Goal: Entertainment & Leisure: Browse casually

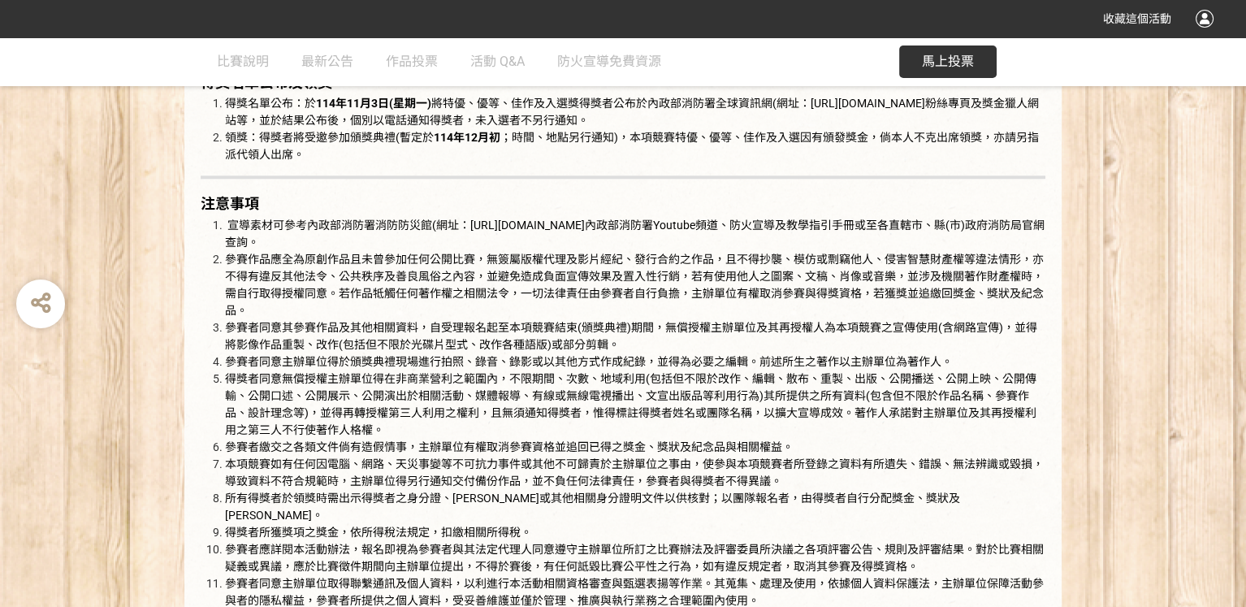
scroll to position [2924, 0]
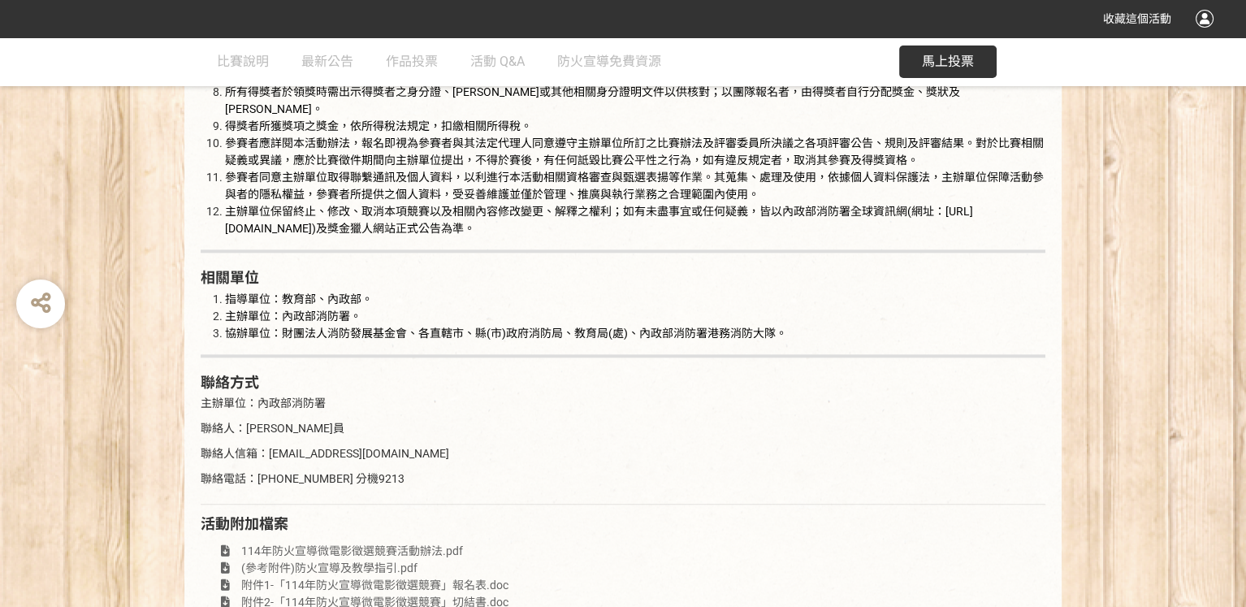
click at [989, 54] on button "馬上投票" at bounding box center [947, 61] width 97 height 32
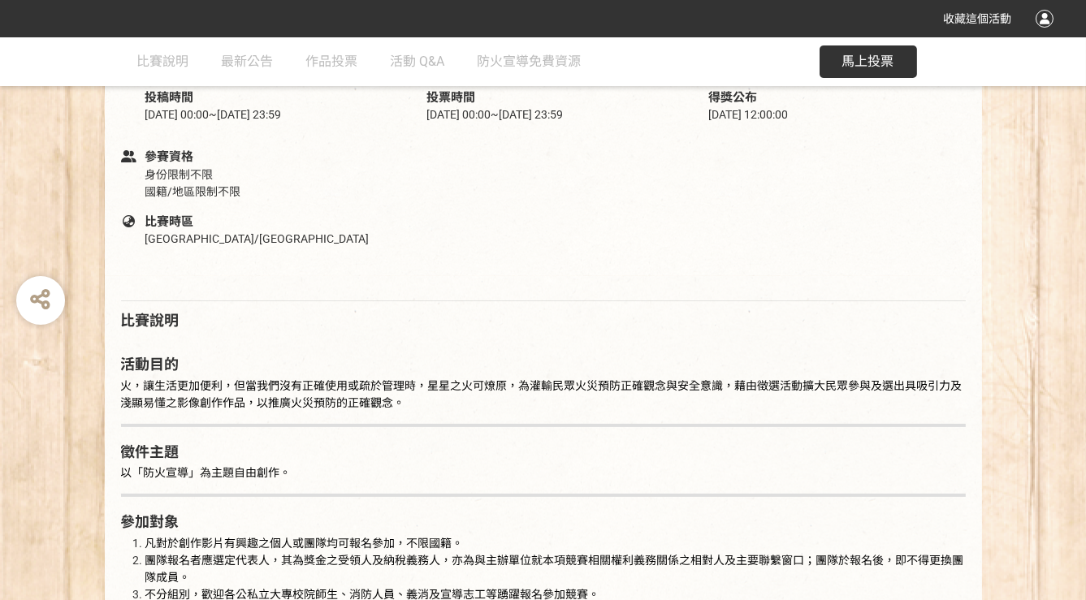
scroll to position [569, 0]
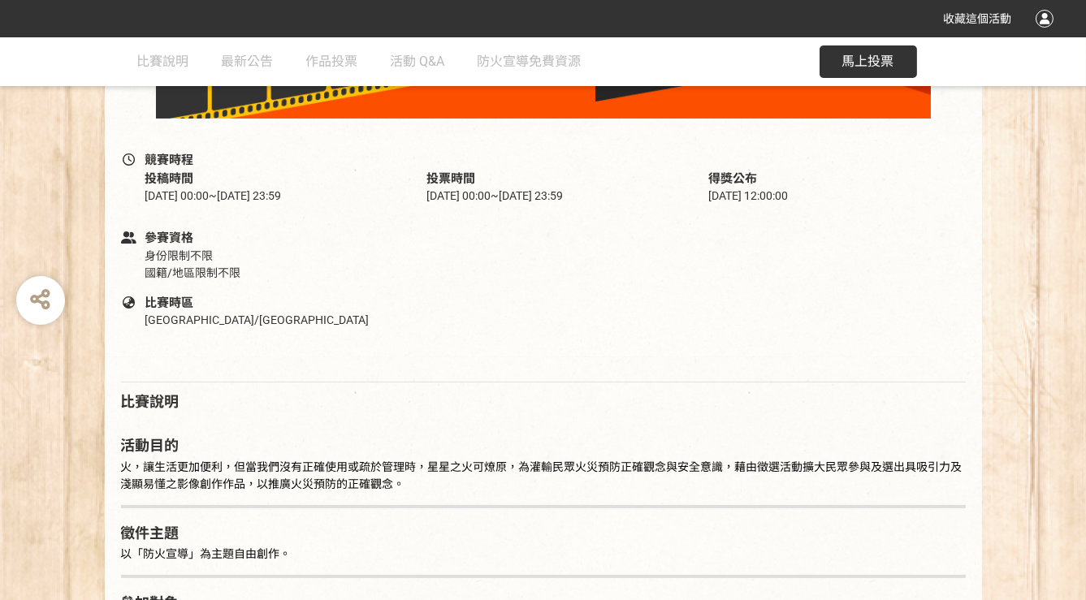
click at [866, 48] on button "馬上投票" at bounding box center [868, 61] width 97 height 32
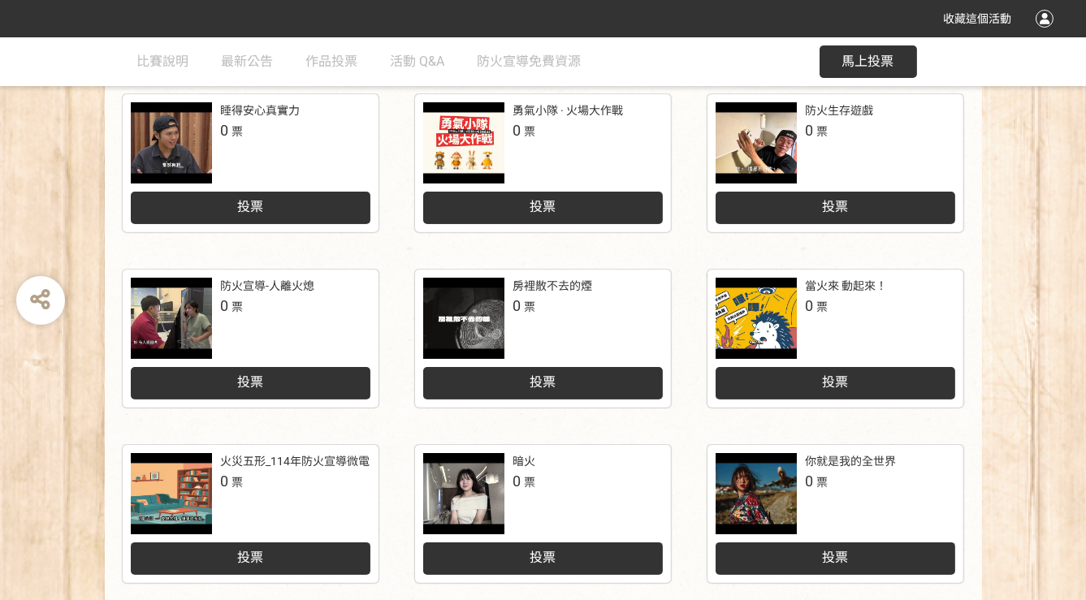
scroll to position [812, 0]
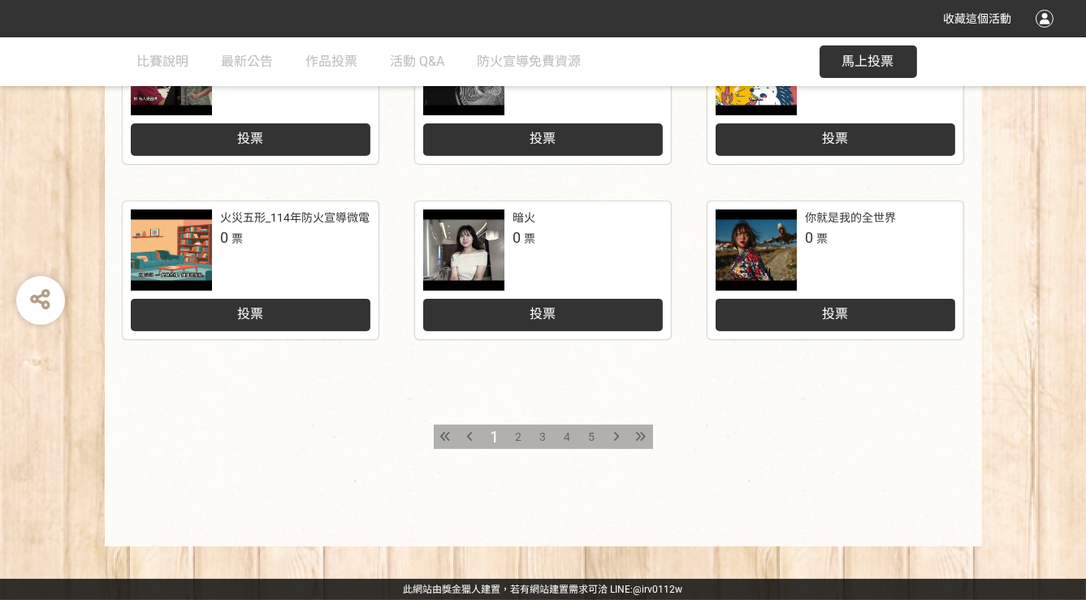
click at [512, 436] on div "2" at bounding box center [519, 437] width 24 height 24
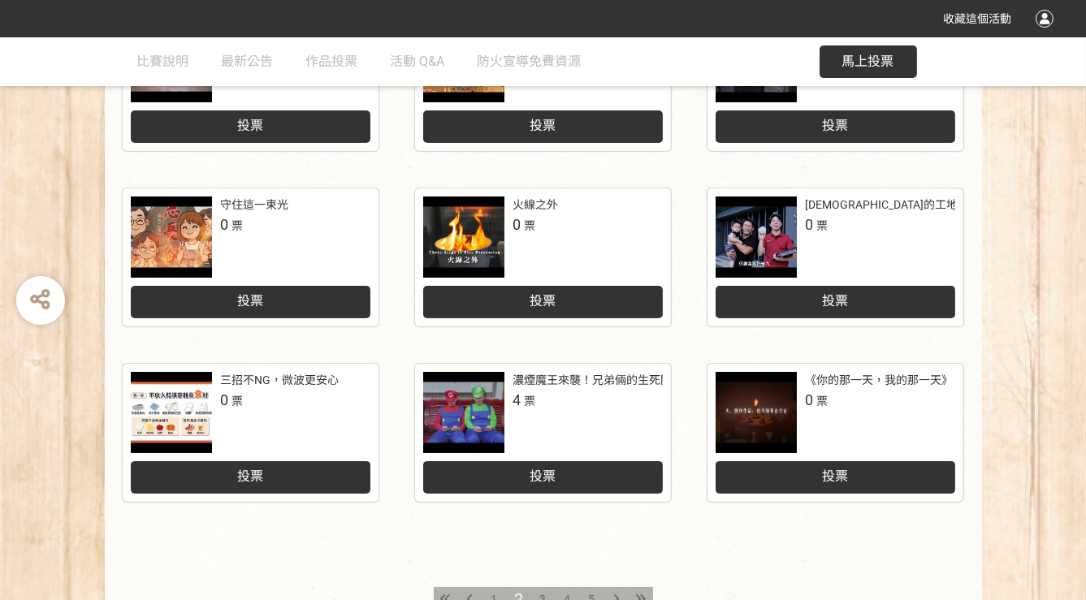
scroll to position [812, 0]
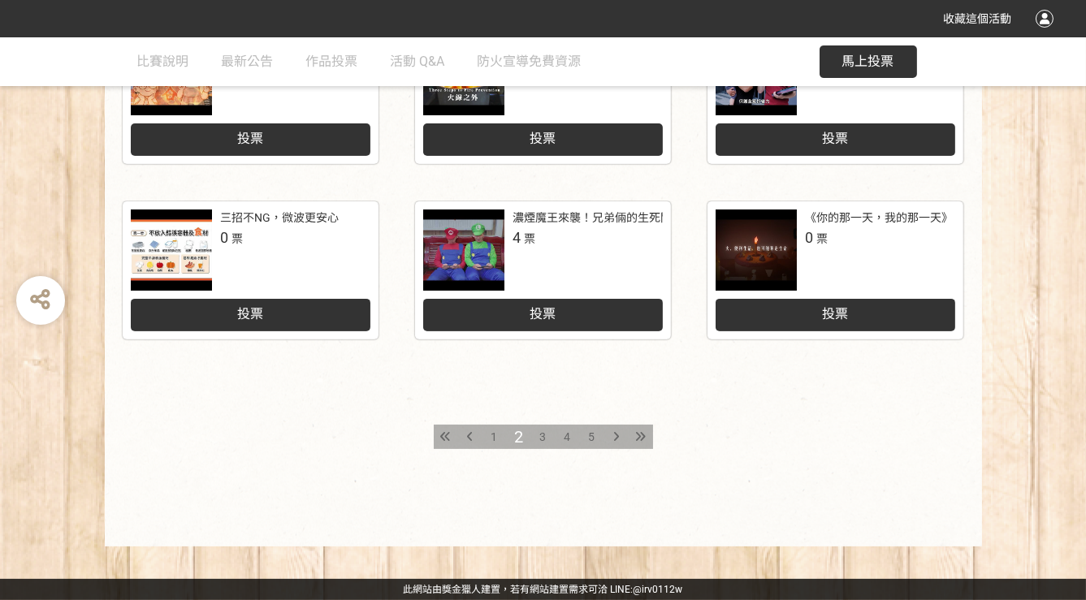
click at [541, 435] on span "3" at bounding box center [543, 436] width 6 height 13
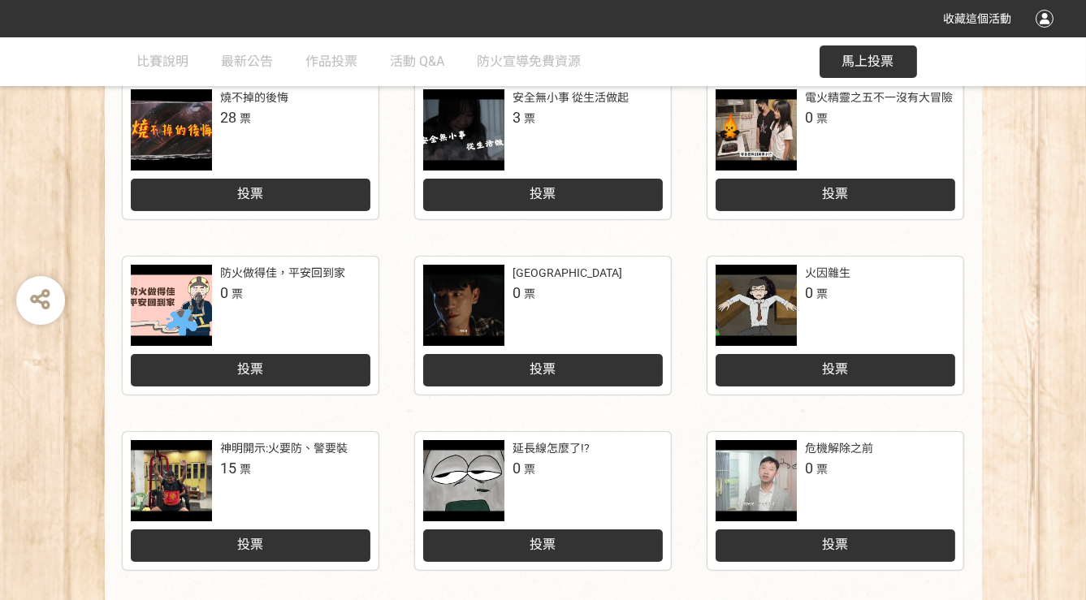
scroll to position [731, 0]
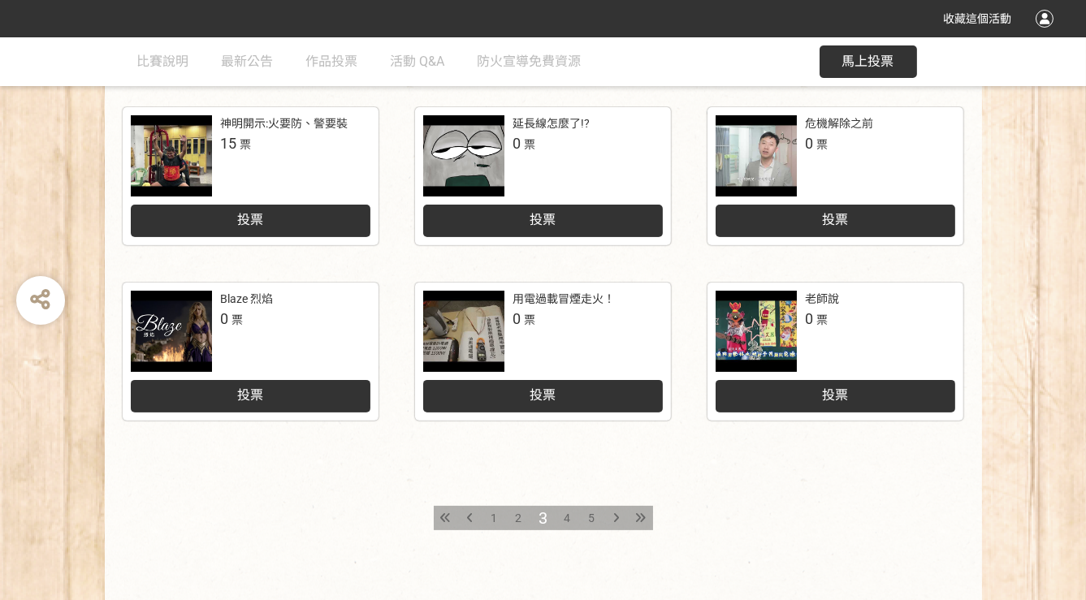
click at [565, 518] on span "4" at bounding box center [568, 518] width 6 height 13
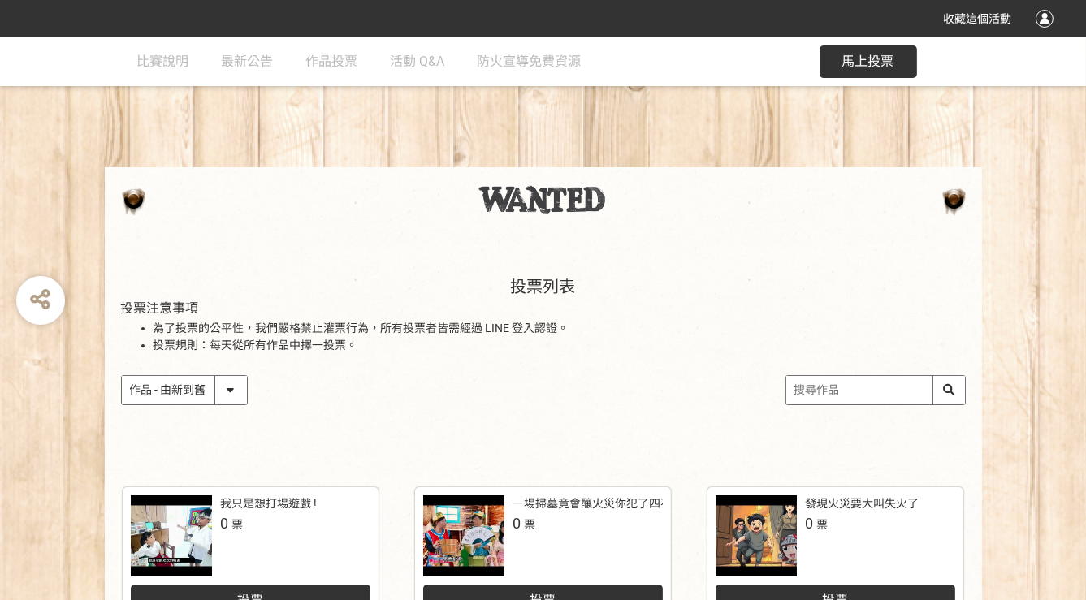
click at [815, 403] on input "search" at bounding box center [875, 390] width 179 height 28
type input "消防員的日常"
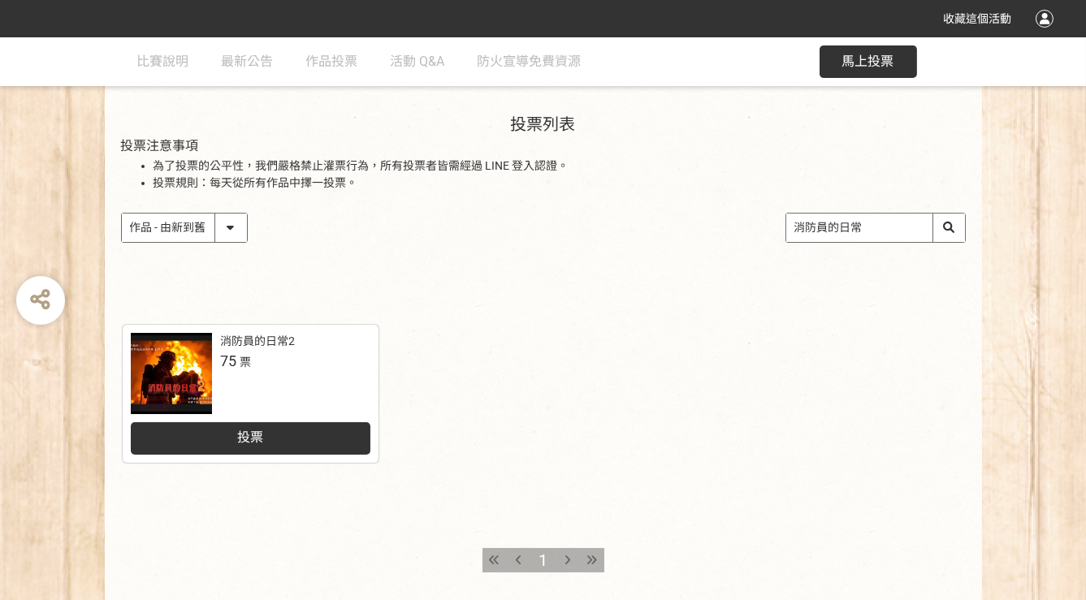
scroll to position [244, 0]
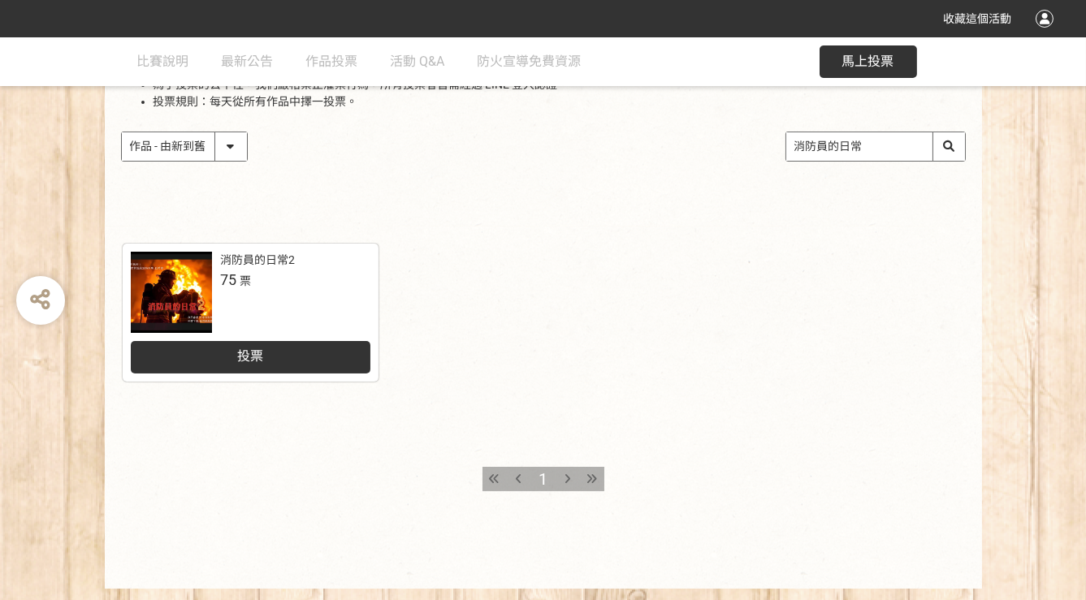
click at [326, 292] on div "投票列表 投票注意事項 為了投票的公平性，我們嚴格禁止灌票行為，所有投票者皆需經過 LINE 登入認證。 投票規則：每天從所有作品中擇一投票。 作品 - 由新…" at bounding box center [543, 191] width 1086 height 795
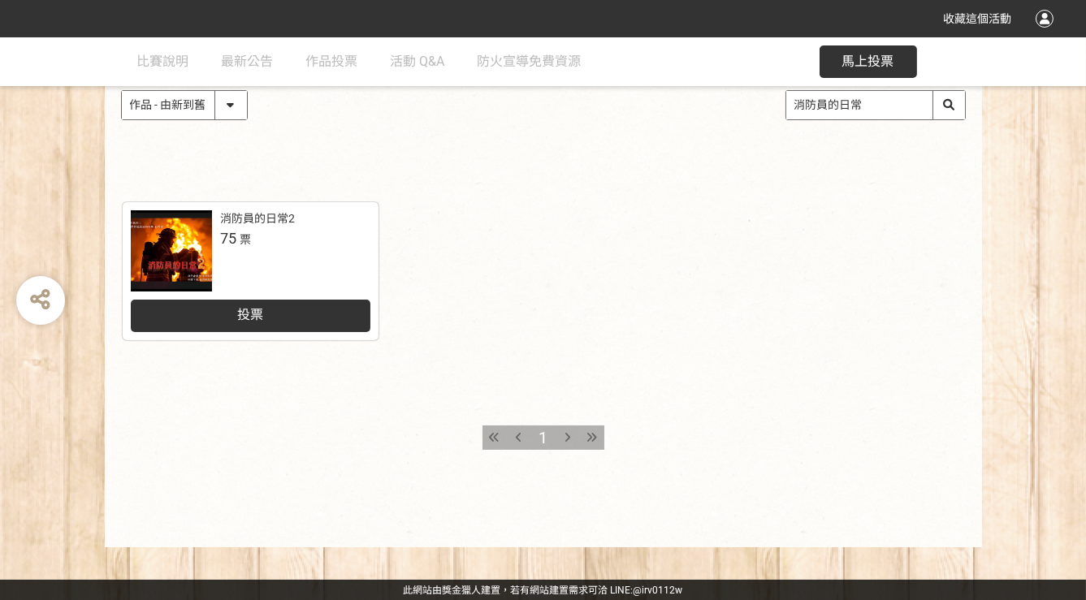
scroll to position [123, 0]
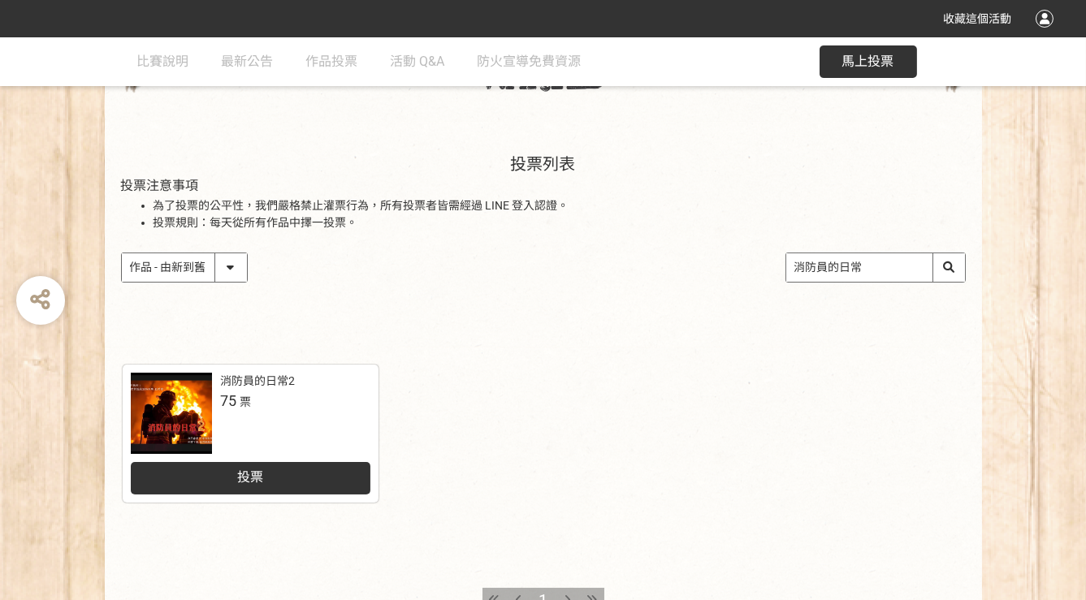
click at [288, 412] on div "消防員的日常2 75 票" at bounding box center [251, 413] width 240 height 81
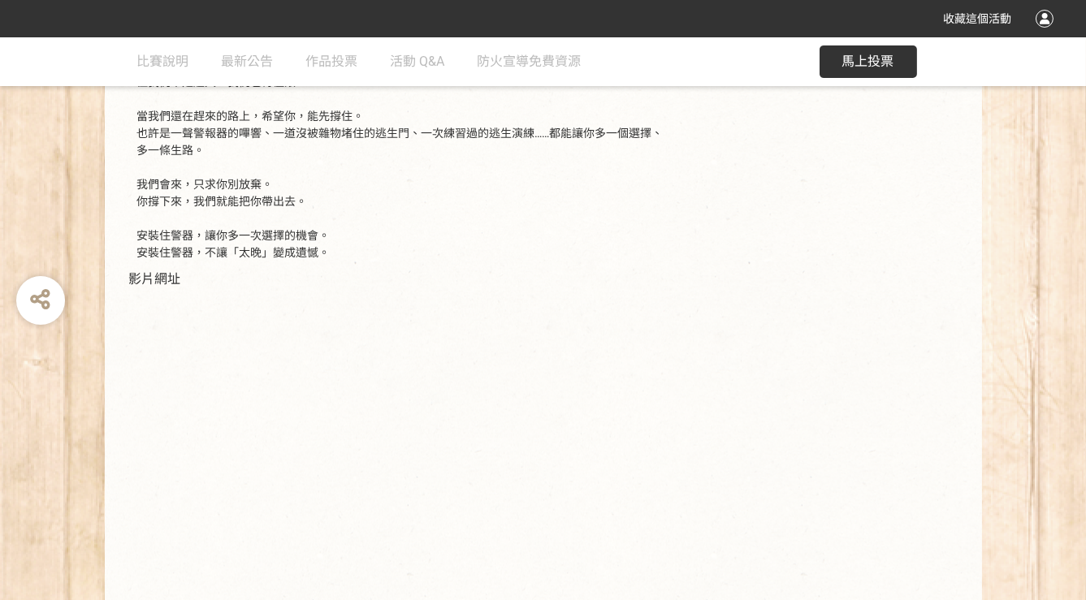
scroll to position [492, 0]
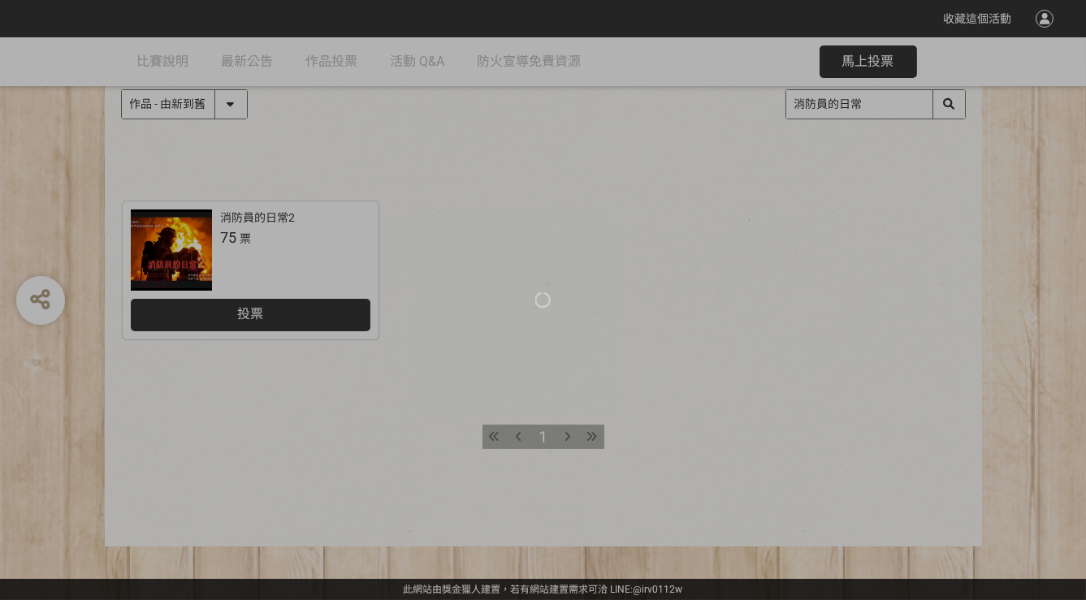
scroll to position [123, 0]
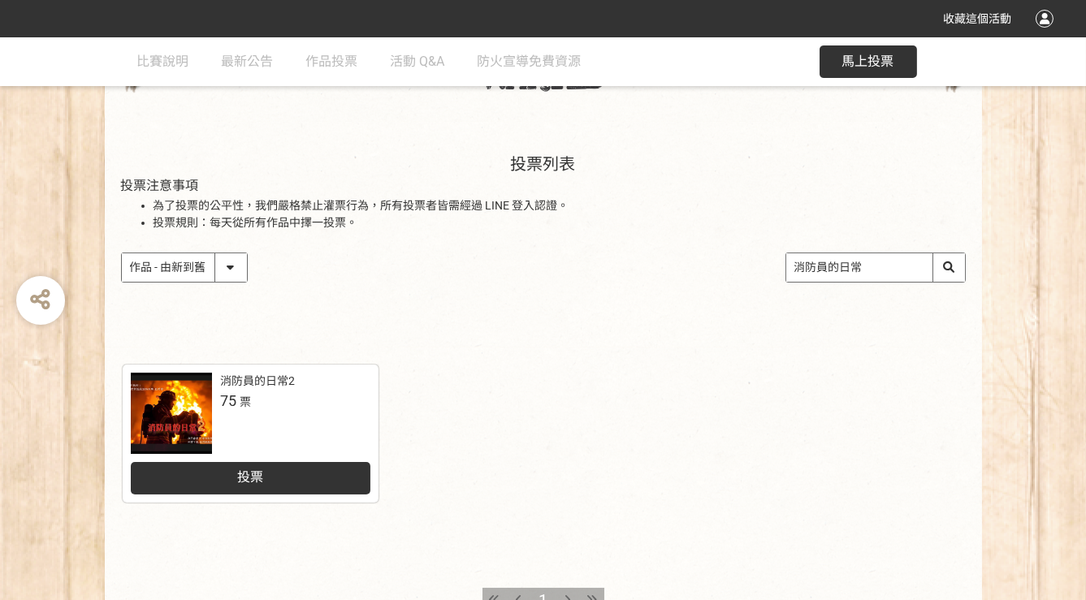
click at [241, 263] on select "作品 - 由新到舊 作品 - 由舊到新 票數 - 由多到少 票數 - 由少到多" at bounding box center [184, 267] width 125 height 28
select select "vote"
click at [122, 282] on select "作品 - 由新到舊 作品 - 由舊到新 票數 - 由多到少 票數 - 由少到多" at bounding box center [184, 267] width 125 height 28
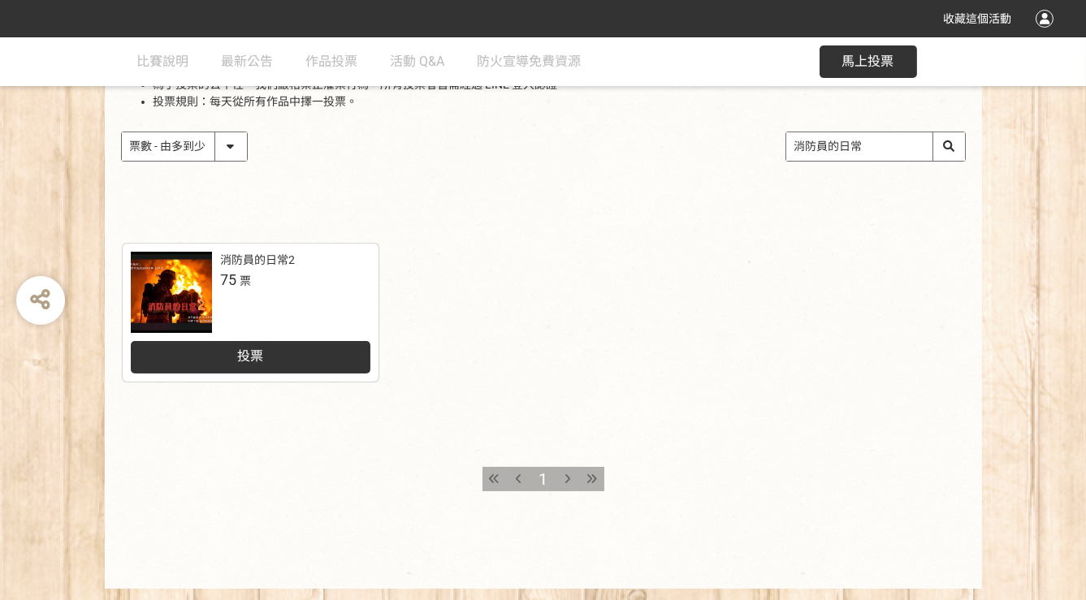
scroll to position [81, 0]
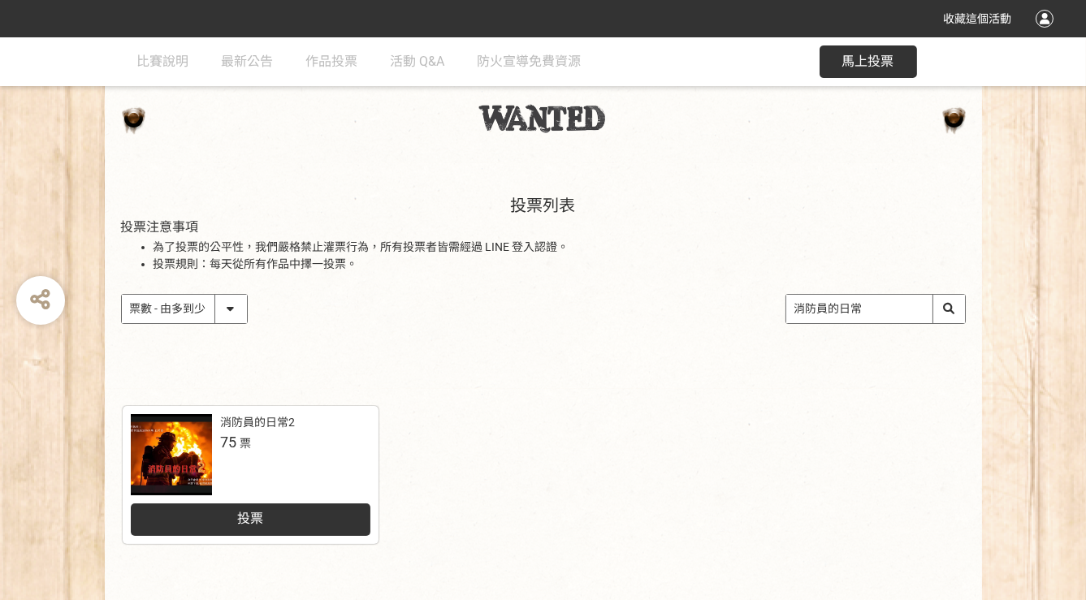
drag, startPoint x: 876, startPoint y: 309, endPoint x: 698, endPoint y: 316, distance: 178.8
click at [698, 316] on div "作品 - 由新到舊 作品 - 由舊到新 票數 - 由多到少 票數 - 由少到多 消防員的日常" at bounding box center [543, 309] width 845 height 30
click at [967, 320] on div "收藏這個活動 此網站由獎金獵人建置，若有網站建置需求 可洽 LINE: @irv0112w 分享 比賽說明 最新公告 作品投票 活動 Q&A 防火宣導免費資源…" at bounding box center [543, 362] width 1086 height 886
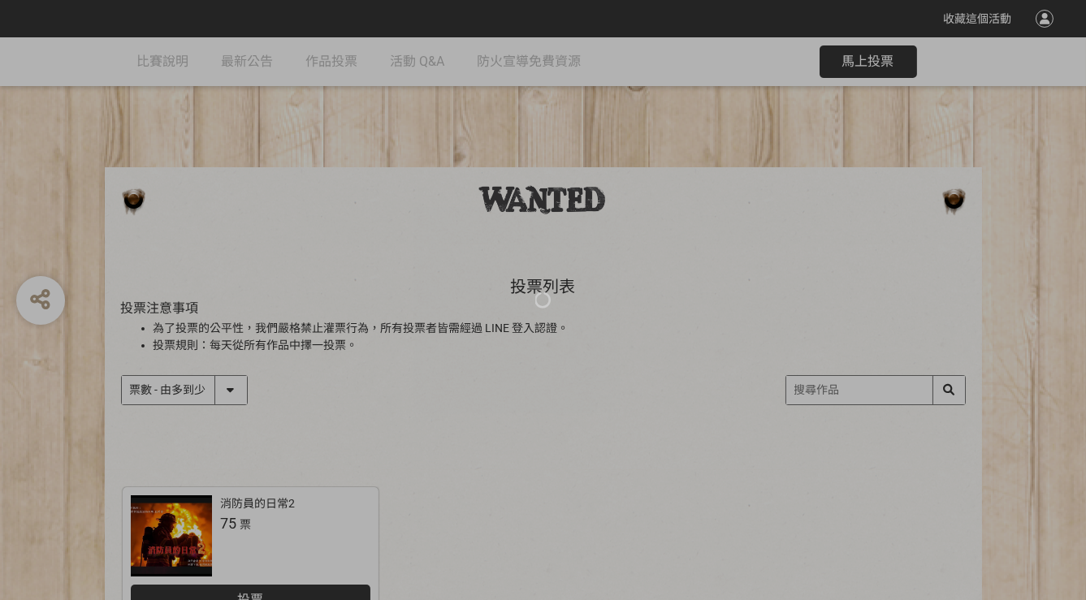
click at [939, 382] on div at bounding box center [543, 300] width 1086 height 600
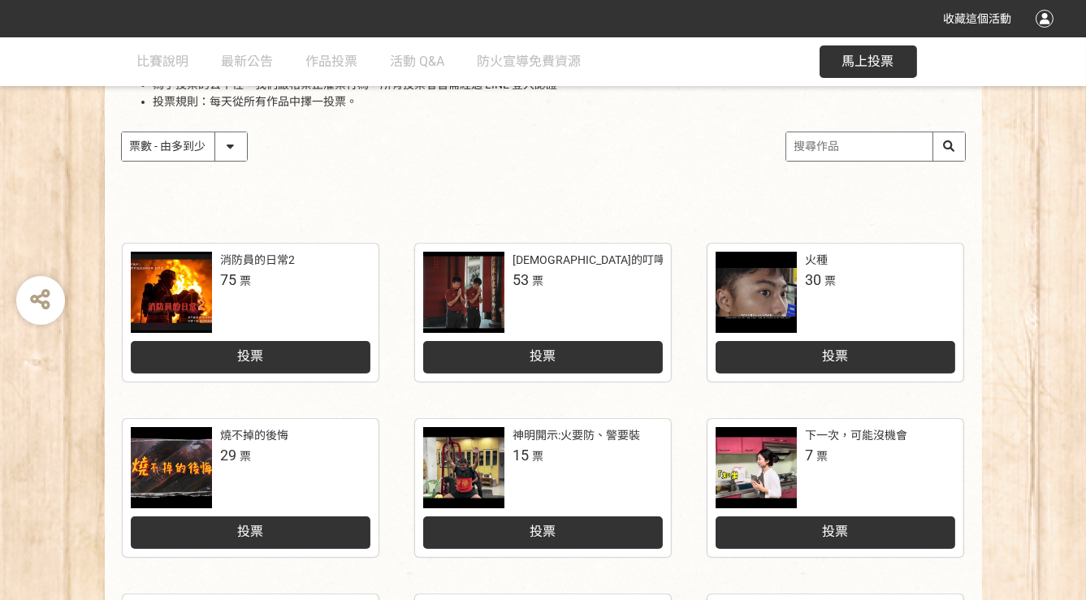
scroll to position [162, 0]
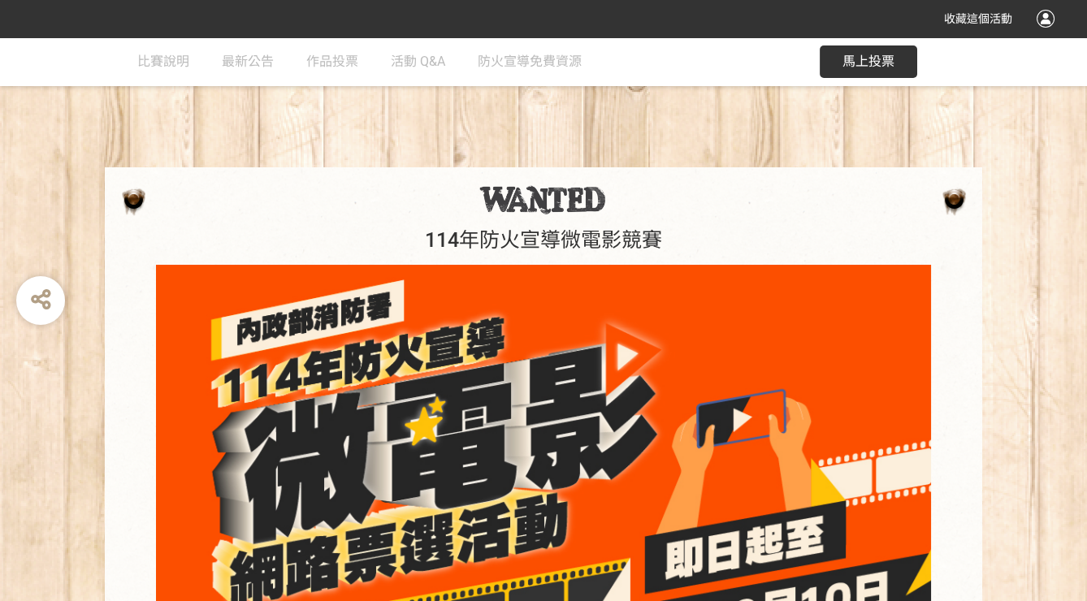
click at [911, 67] on button "馬上投票" at bounding box center [868, 61] width 97 height 32
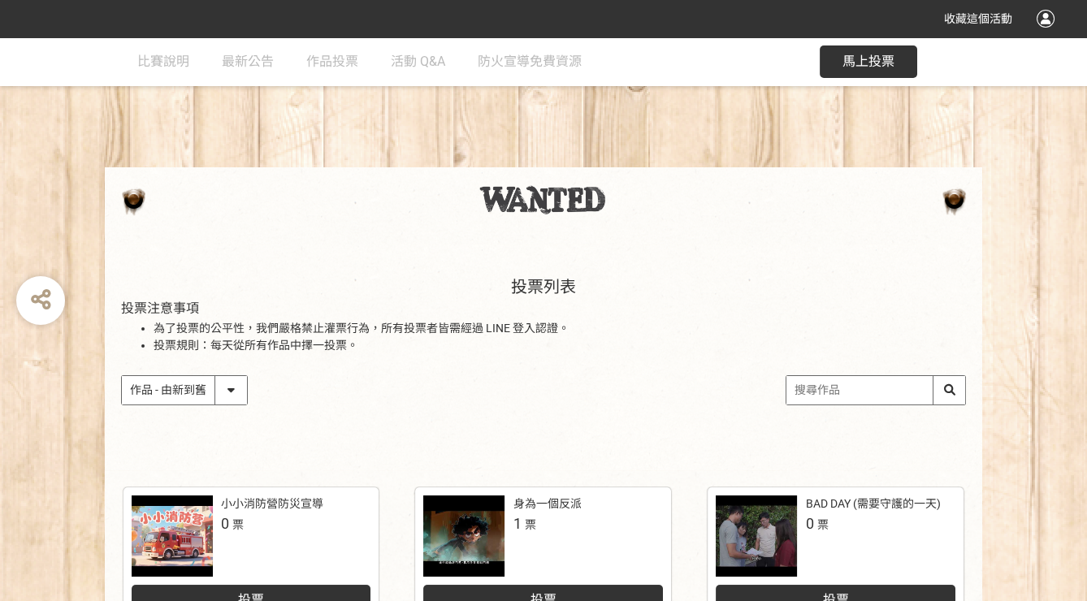
click at [230, 396] on select "作品 - 由新到舊 作品 - 由舊到新 票數 - 由多到少 票數 - 由少到多" at bounding box center [184, 390] width 125 height 28
click at [236, 386] on select "作品 - 由新到舊 作品 - 由舊到新 票數 - 由多到少 票數 - 由少到多" at bounding box center [184, 390] width 125 height 28
select select "vote"
click at [122, 376] on select "作品 - 由新到舊 作品 - 由舊到新 票數 - 由多到少 票數 - 由少到多" at bounding box center [184, 390] width 125 height 28
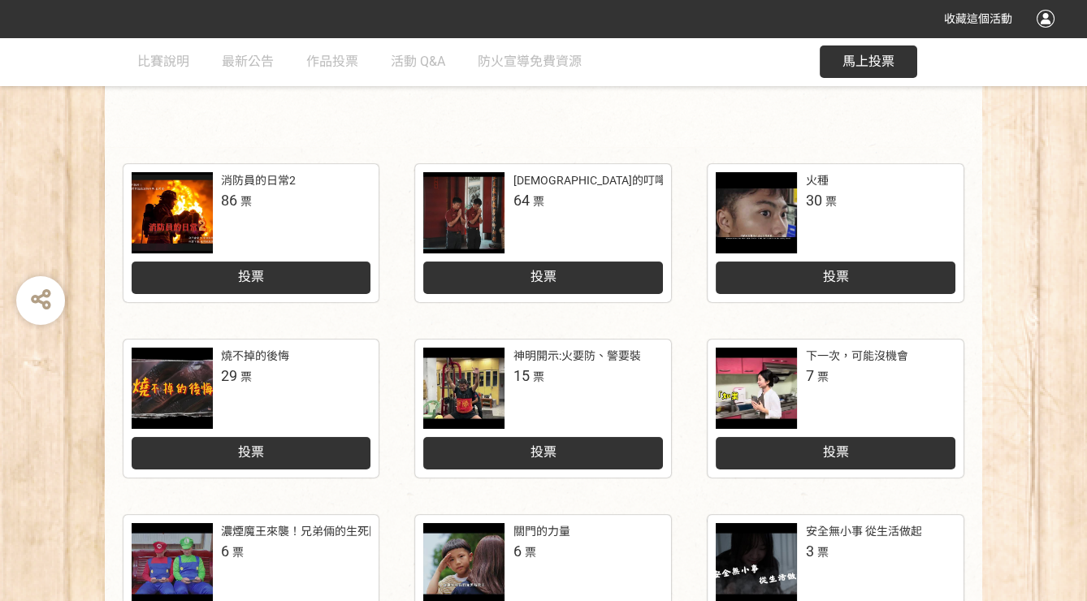
scroll to position [161, 0]
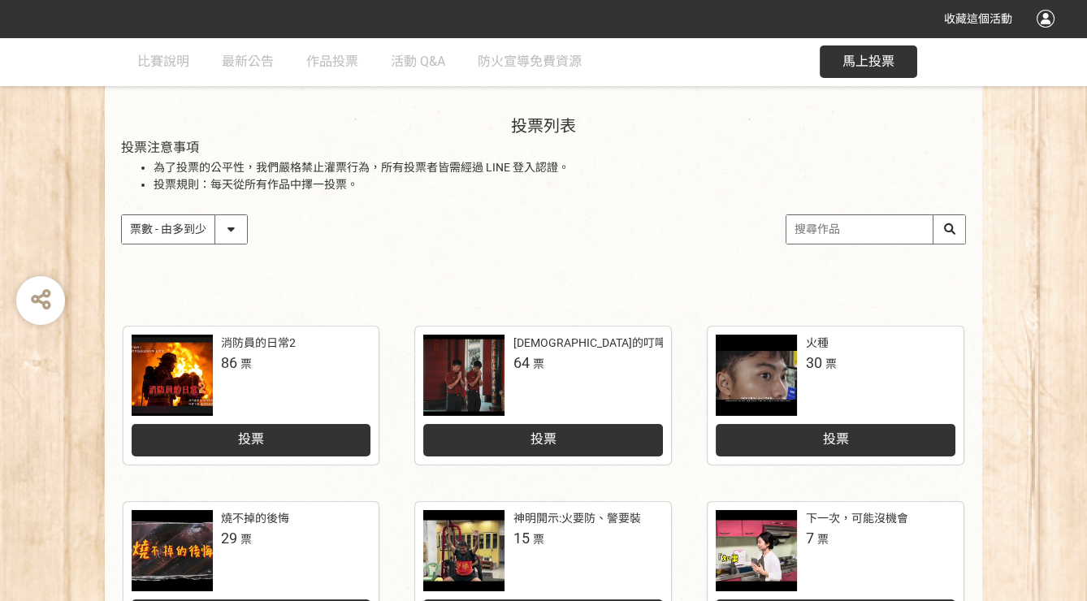
click at [471, 365] on div at bounding box center [463, 375] width 81 height 81
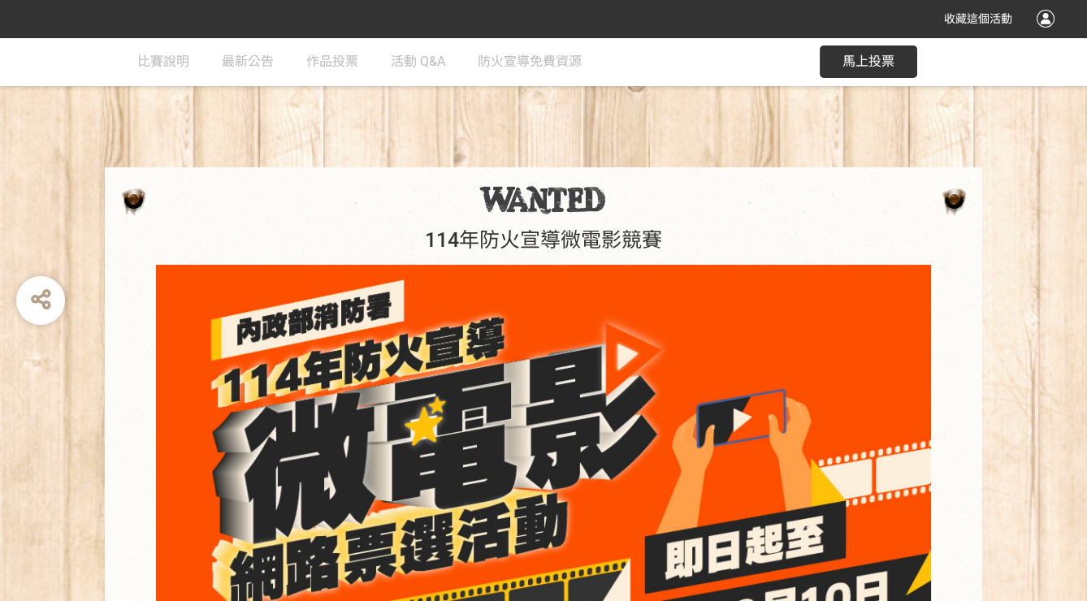
click at [878, 68] on span "馬上投票" at bounding box center [868, 61] width 52 height 15
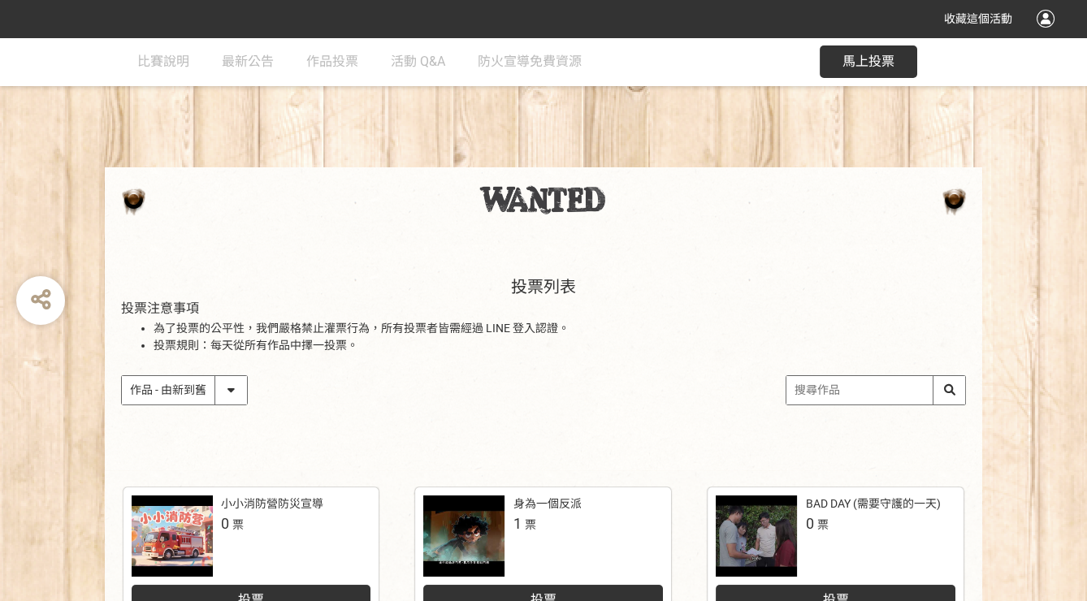
click at [225, 389] on select "作品 - 由新到舊 作品 - 由舊到新 票數 - 由多到少 票數 - 由少到多" at bounding box center [184, 390] width 125 height 28
select select "vote"
click at [122, 376] on select "作品 - 由新到舊 作品 - 由舊到新 票數 - 由多到少 票數 - 由少到多" at bounding box center [184, 390] width 125 height 28
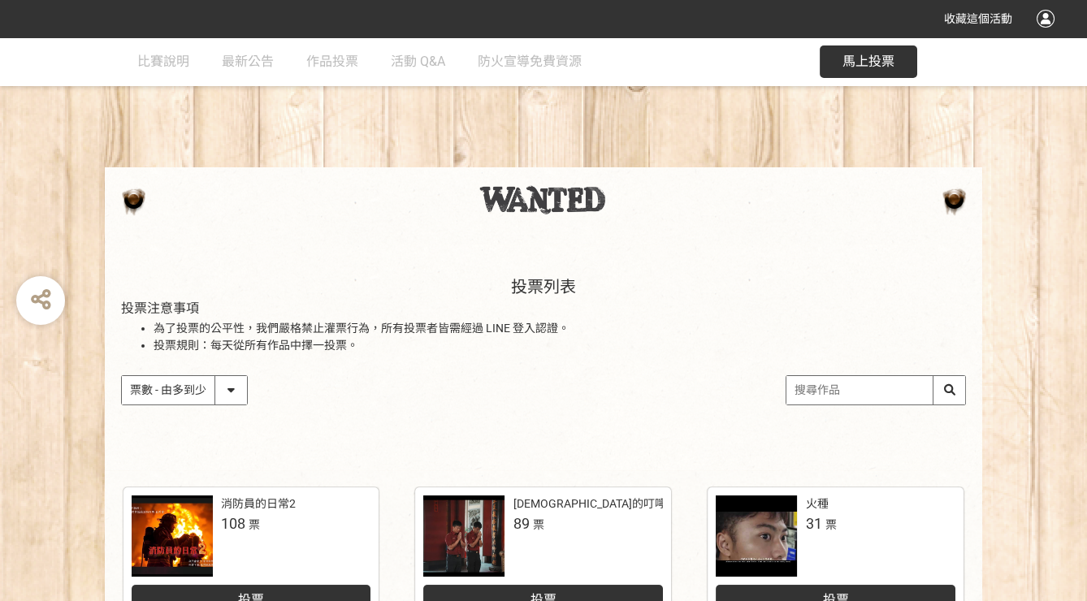
scroll to position [244, 0]
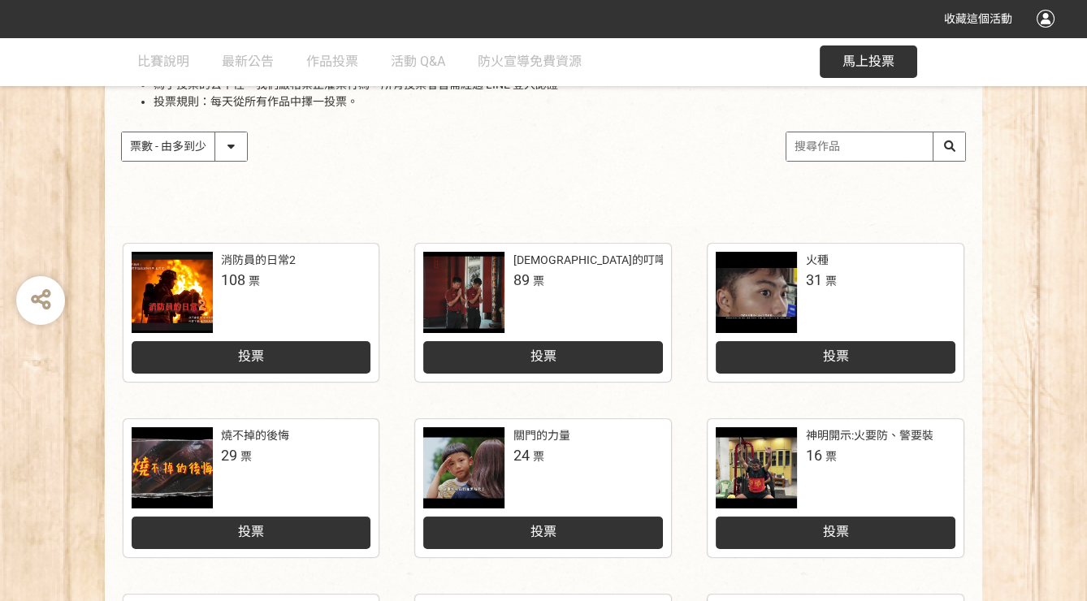
click at [596, 270] on div "城隍爺的叮嚀：人離火要熄，住警器不離 89 票" at bounding box center [588, 271] width 150 height 39
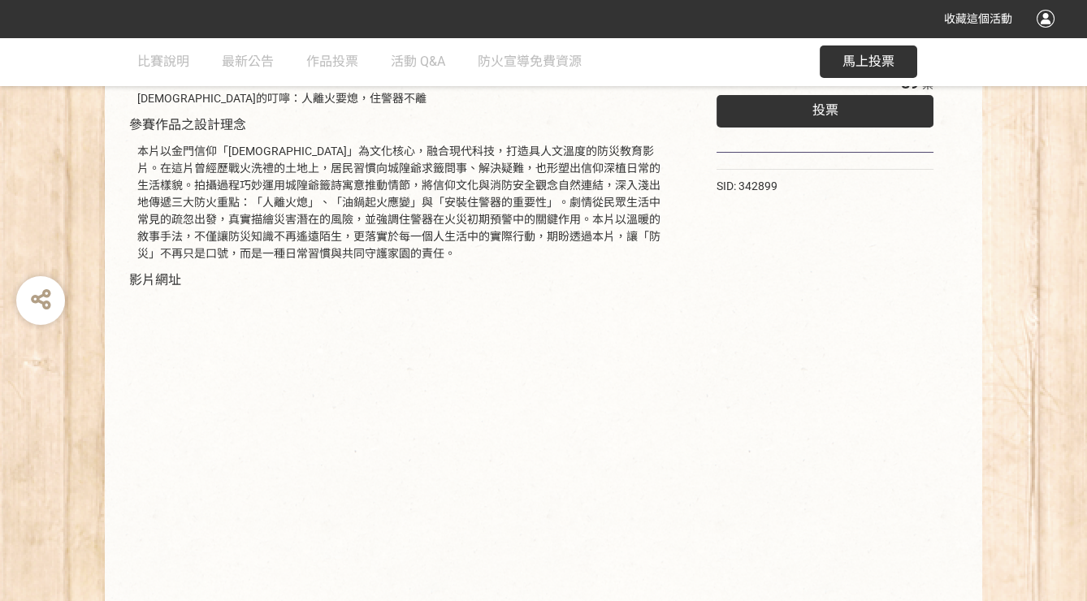
scroll to position [304, 0]
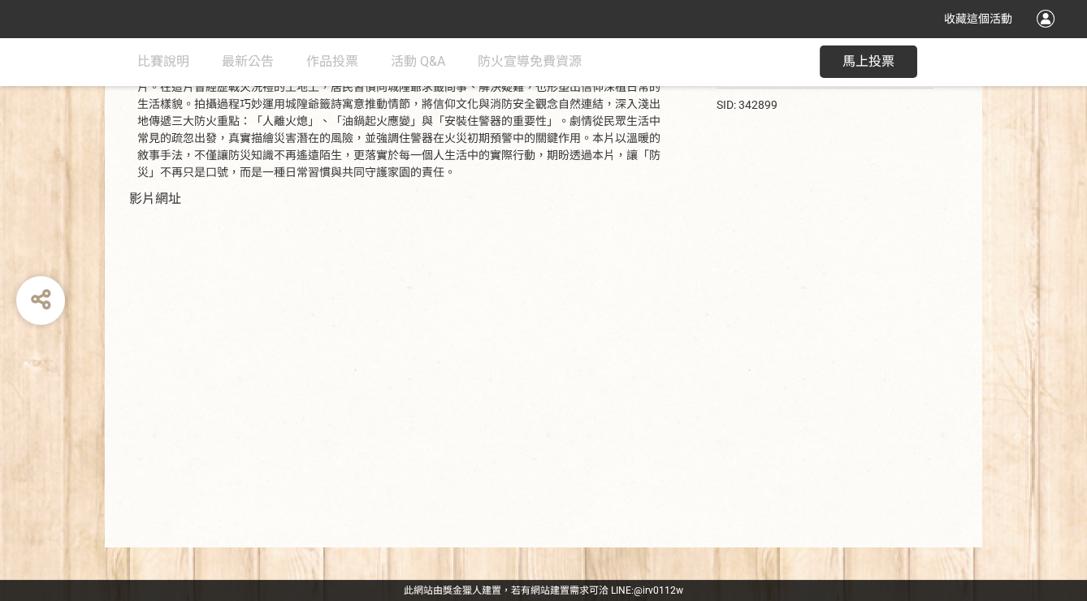
select select "vote"
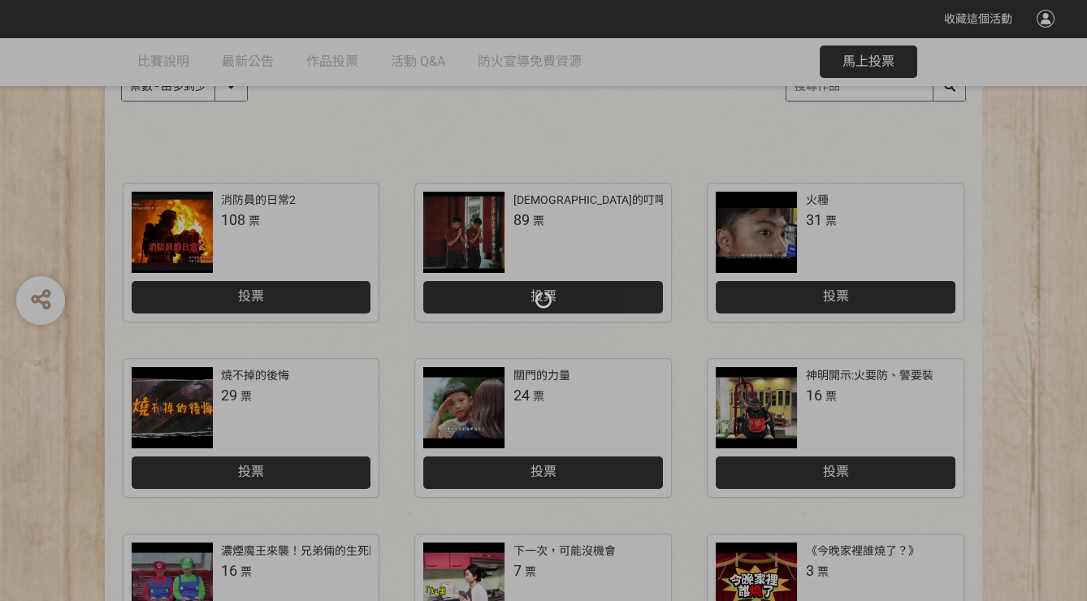
scroll to position [244, 0]
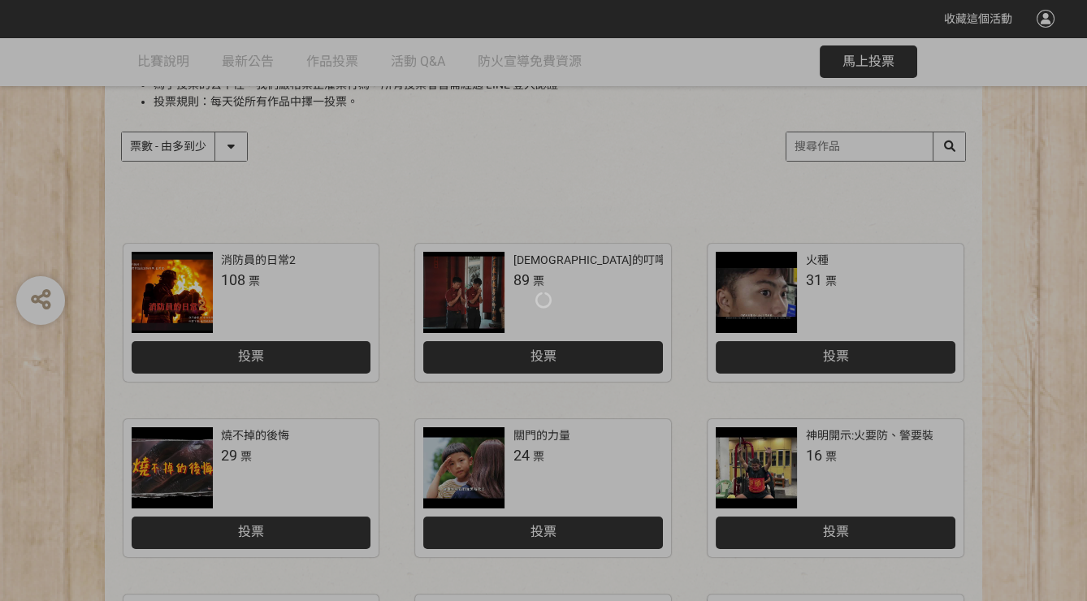
click at [174, 308] on div at bounding box center [543, 300] width 1087 height 601
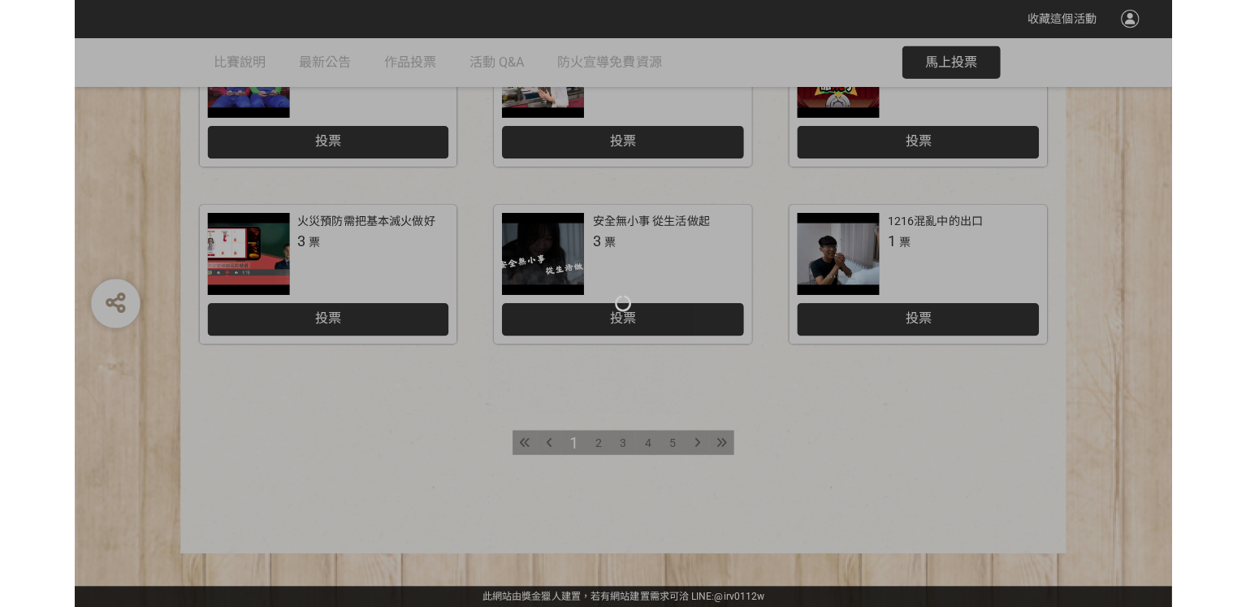
scroll to position [404, 0]
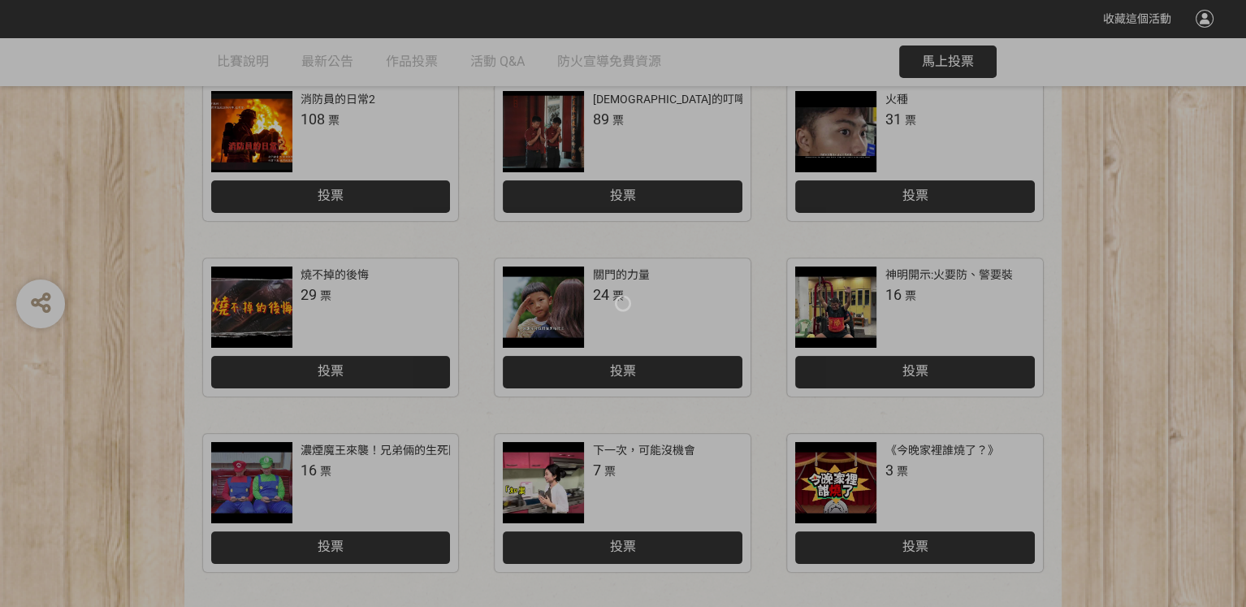
click at [1080, 348] on div at bounding box center [623, 303] width 1246 height 607
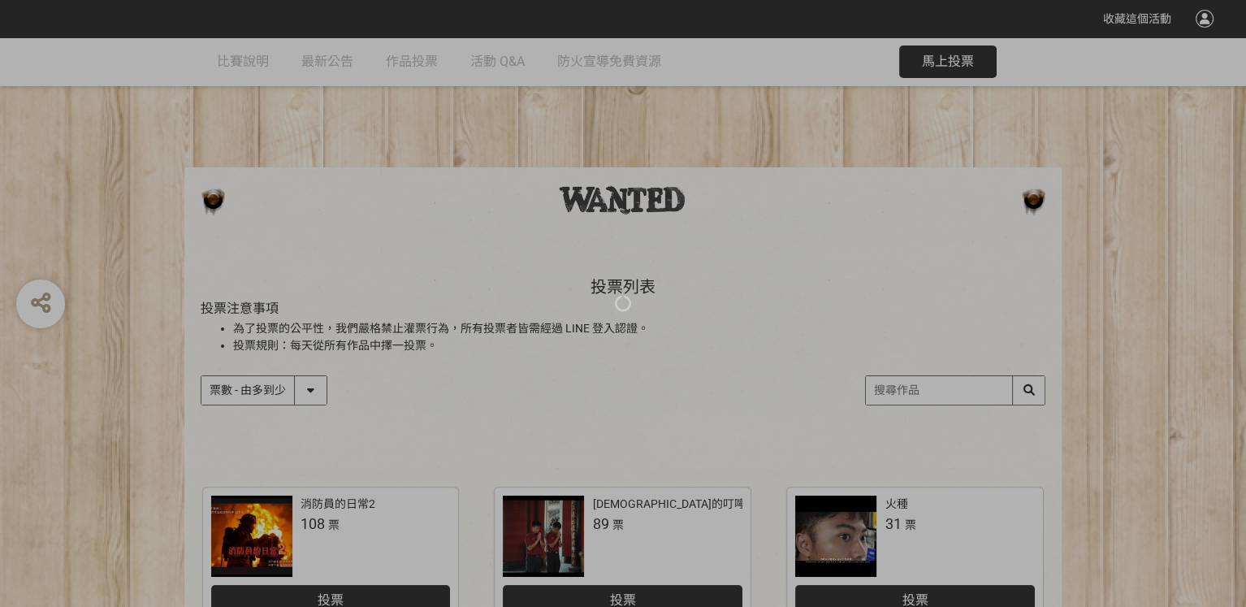
click at [223, 200] on div at bounding box center [623, 303] width 1246 height 607
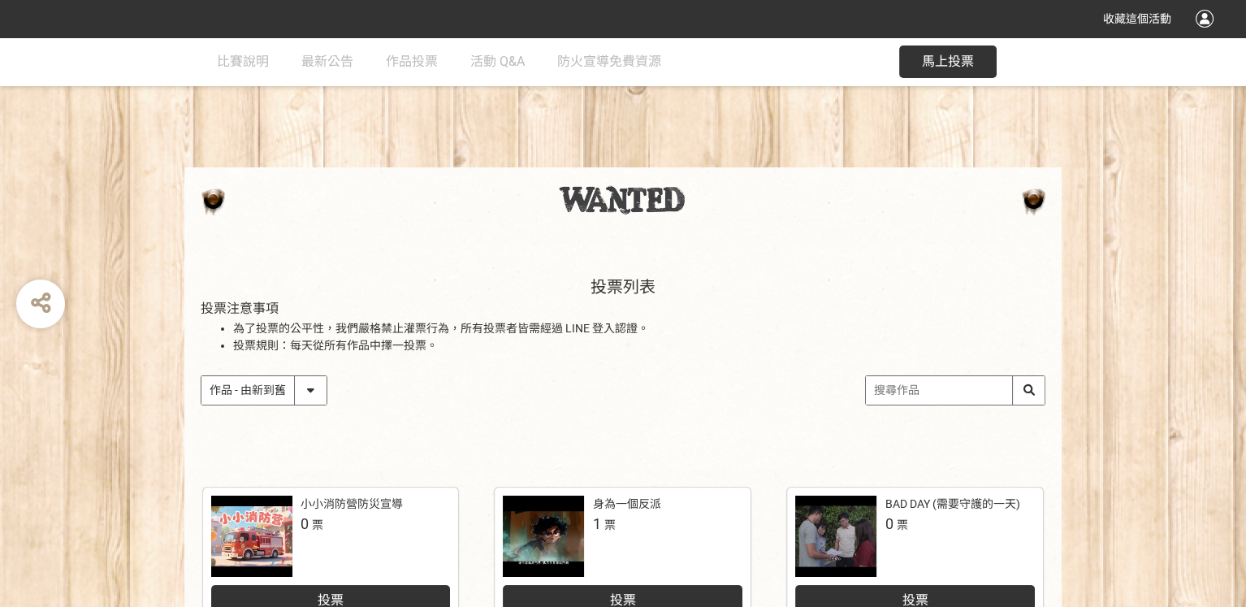
click at [311, 390] on select "作品 - 由新到舊 作品 - 由舊到新 票數 - 由多到少 票數 - 由少到多" at bounding box center [263, 390] width 125 height 28
select select "vote"
click at [201, 376] on select "作品 - 由新到舊 作品 - 由舊到新 票數 - 由多到少 票數 - 由少到多" at bounding box center [263, 390] width 125 height 28
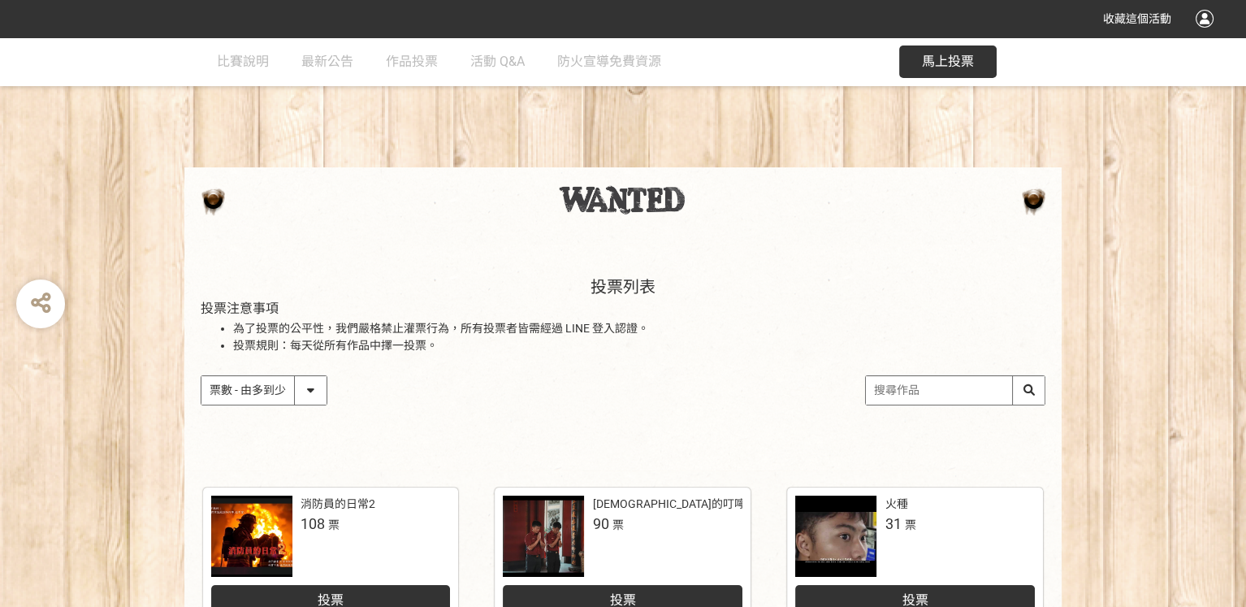
scroll to position [81, 0]
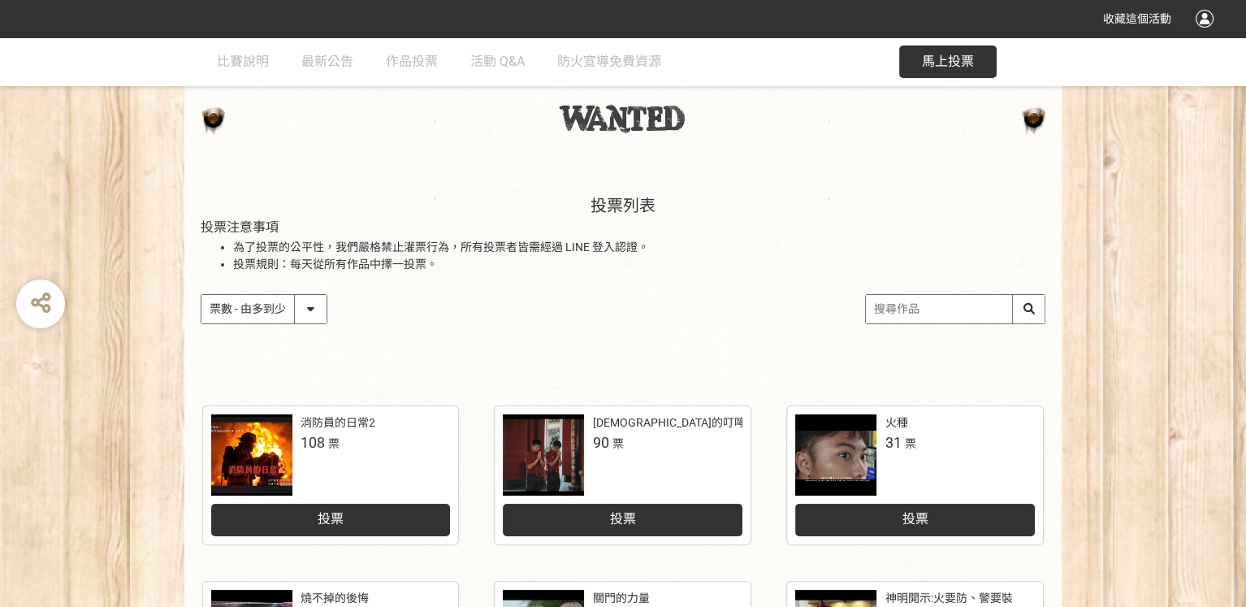
click at [357, 451] on div "消防員的日常2 108 票" at bounding box center [376, 433] width 150 height 39
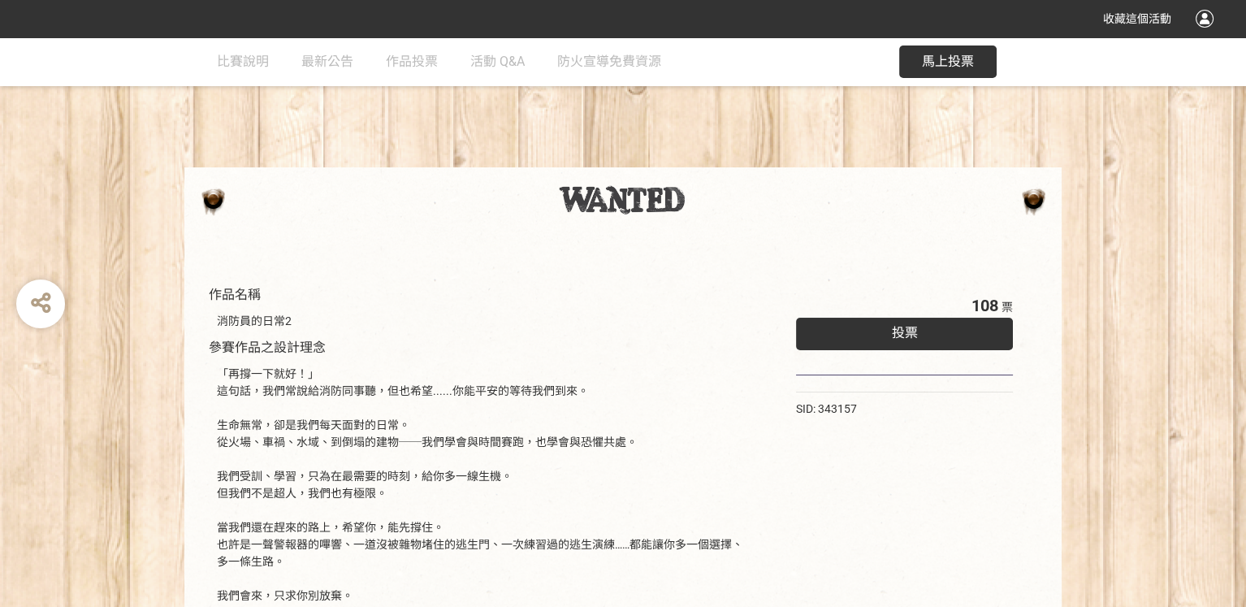
scroll to position [244, 0]
